Goal: Find specific page/section: Find specific page/section

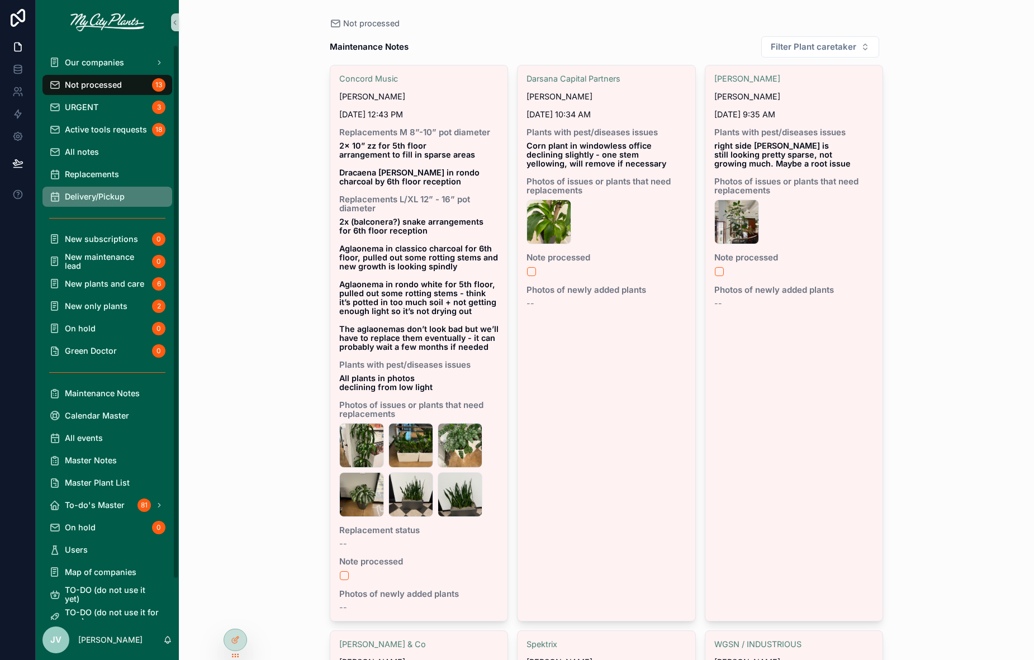
scroll to position [635, 0]
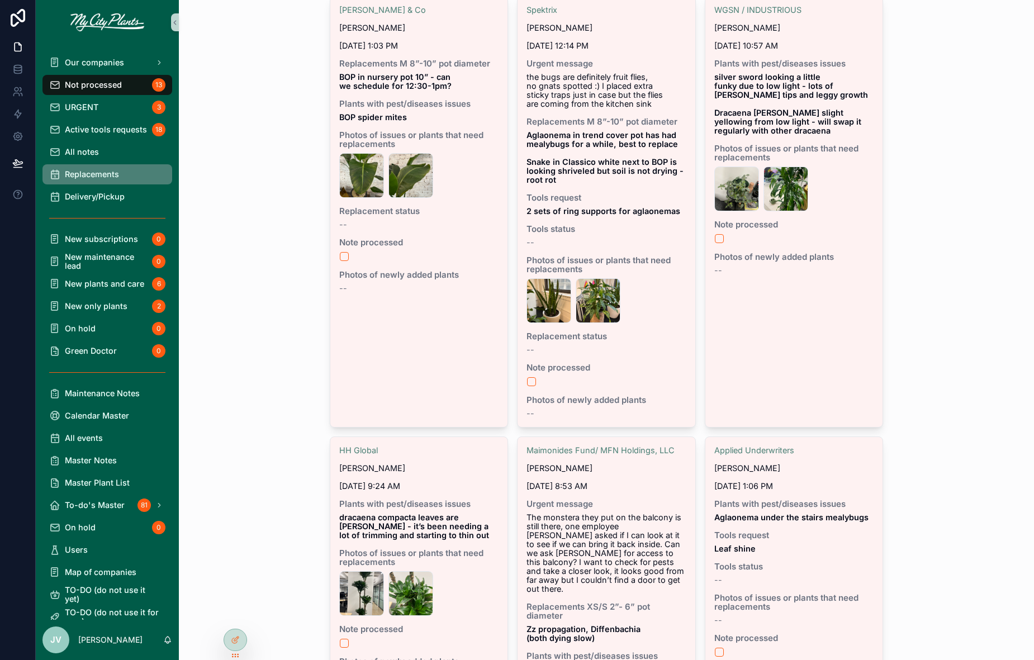
click at [102, 168] on div "Replacements" at bounding box center [107, 174] width 116 height 18
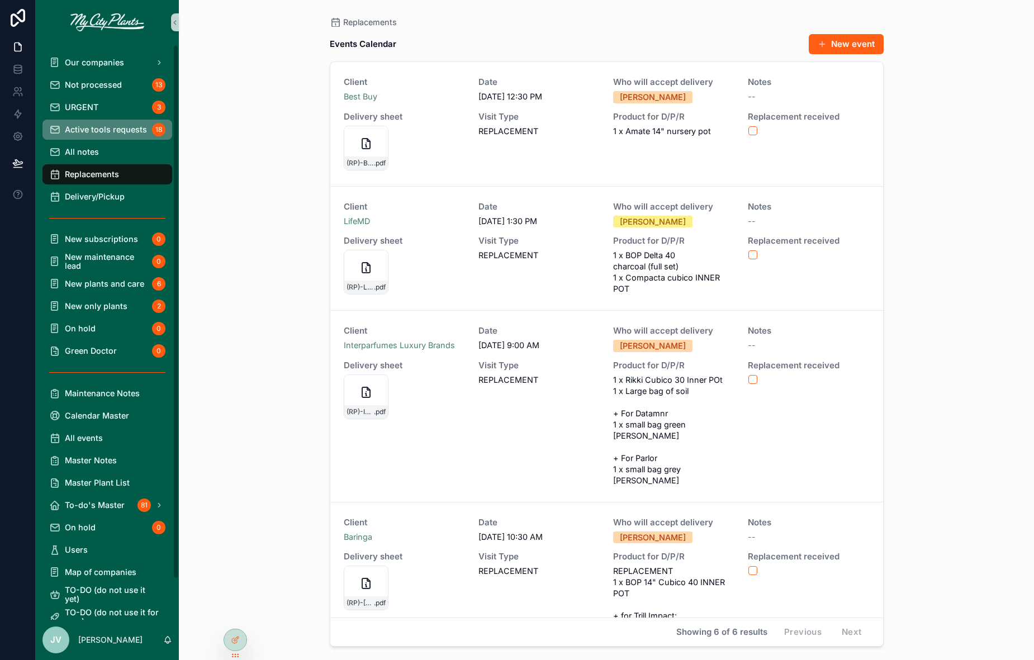
click at [105, 133] on span "Active tools requests" at bounding box center [106, 129] width 82 height 9
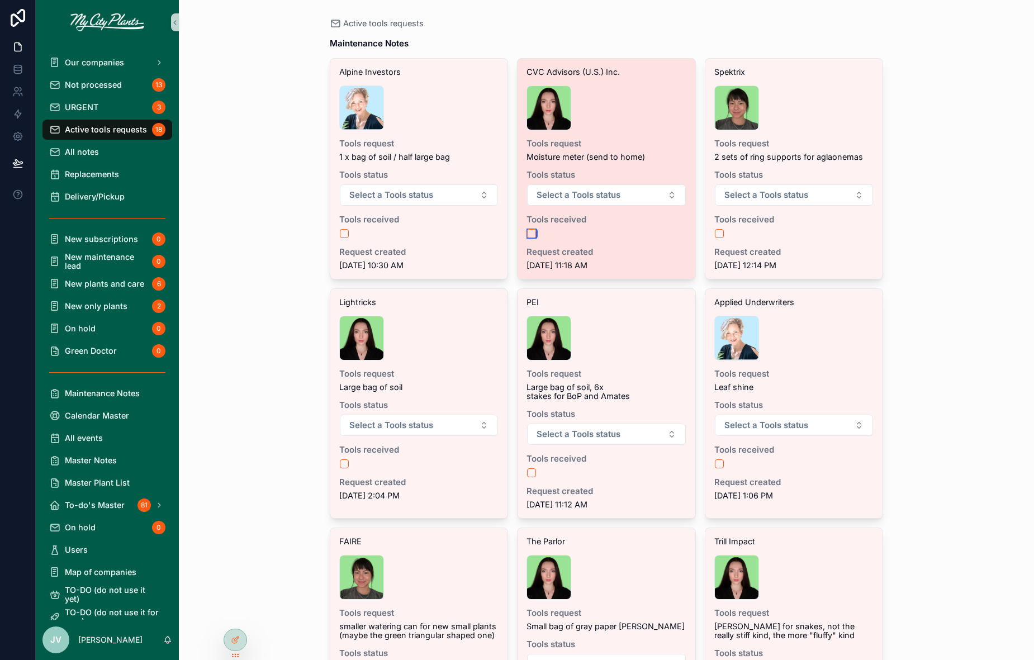
click at [533, 231] on button "scrollable content" at bounding box center [531, 233] width 9 height 9
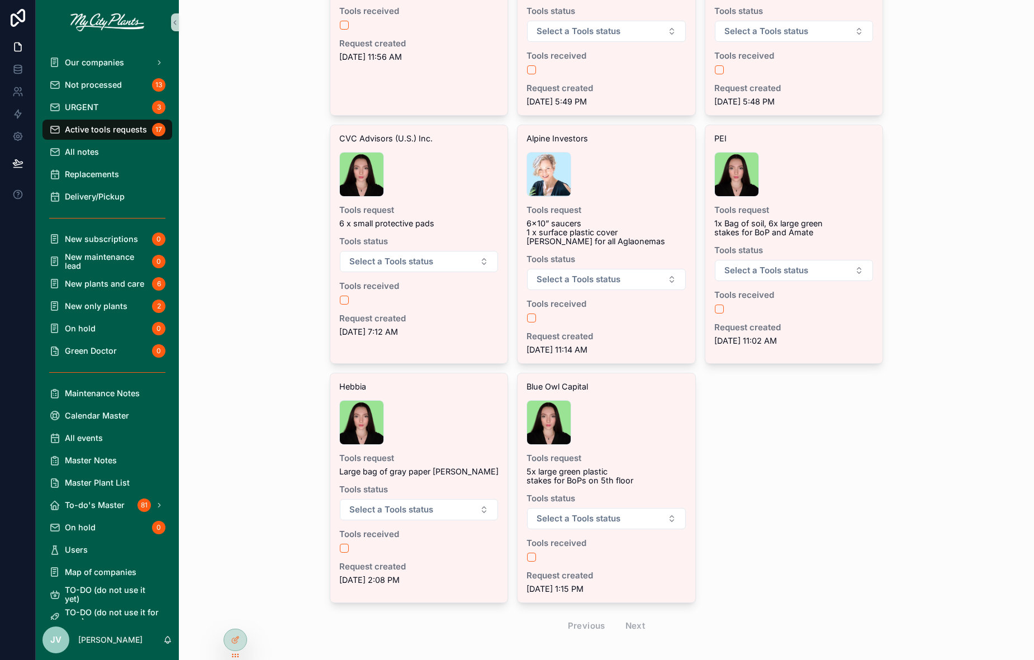
scroll to position [928, 0]
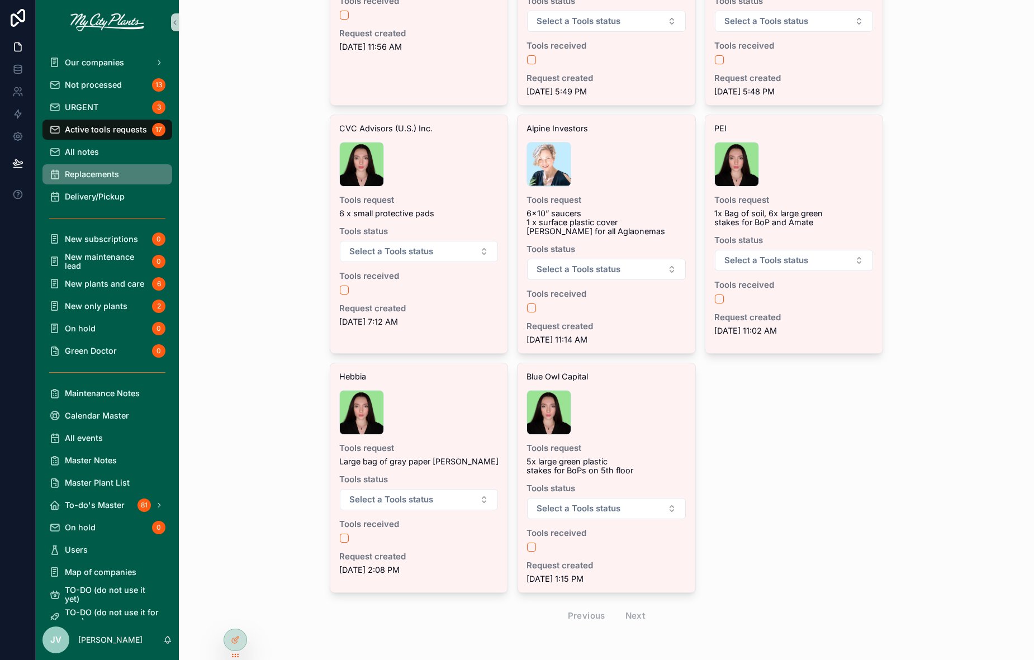
click at [106, 173] on span "Replacements" at bounding box center [92, 174] width 54 height 9
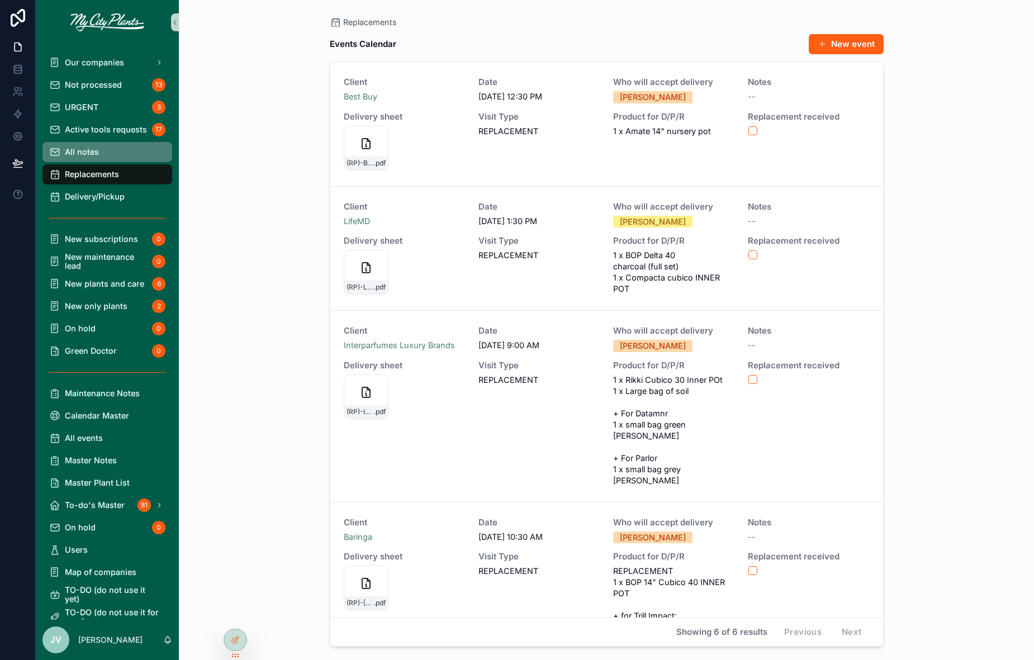
click at [96, 148] on span "All notes" at bounding box center [82, 152] width 34 height 9
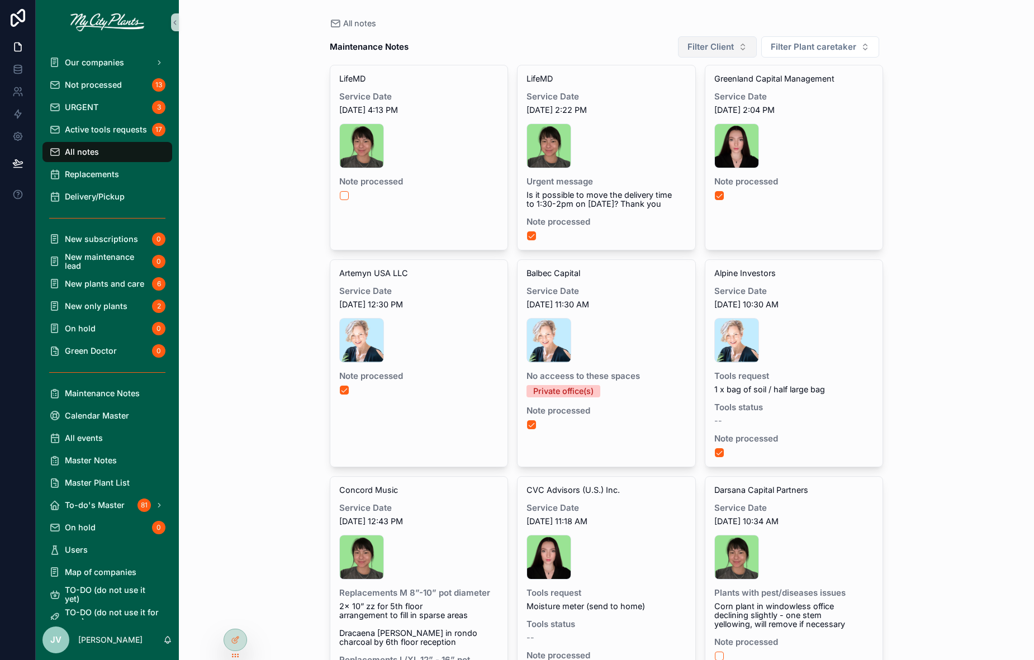
click at [734, 50] on span "Filter Client" at bounding box center [711, 46] width 46 height 11
type input "***"
click at [674, 91] on div "PEI" at bounding box center [719, 92] width 134 height 18
